Goal: Task Accomplishment & Management: Use online tool/utility

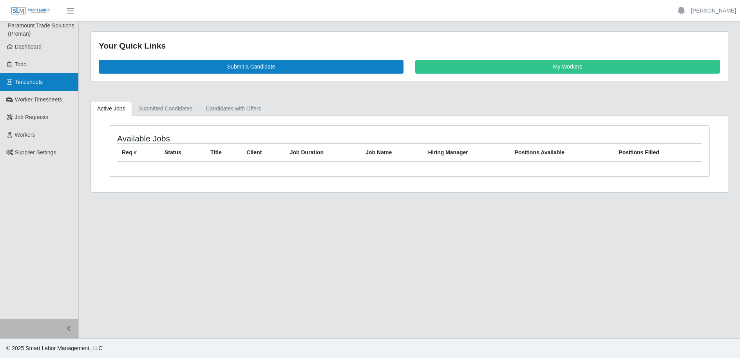
click at [27, 79] on span "Timesheets" at bounding box center [29, 82] width 28 height 6
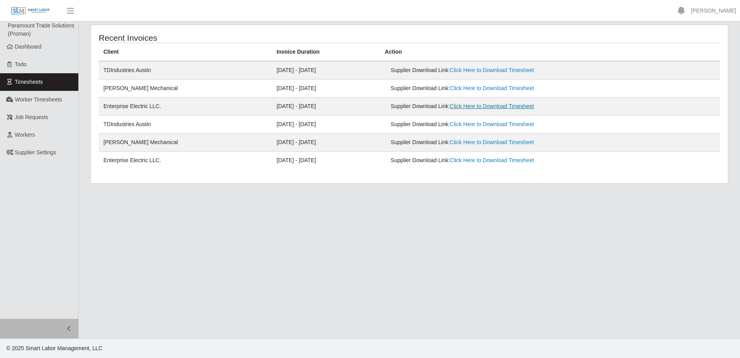
click at [474, 106] on link "Click Here to Download Timesheet" at bounding box center [492, 106] width 84 height 6
click at [705, 10] on link "[PERSON_NAME]" at bounding box center [713, 11] width 45 height 8
click at [698, 53] on link "Logout" at bounding box center [705, 54] width 71 height 16
